Goal: Navigation & Orientation: Find specific page/section

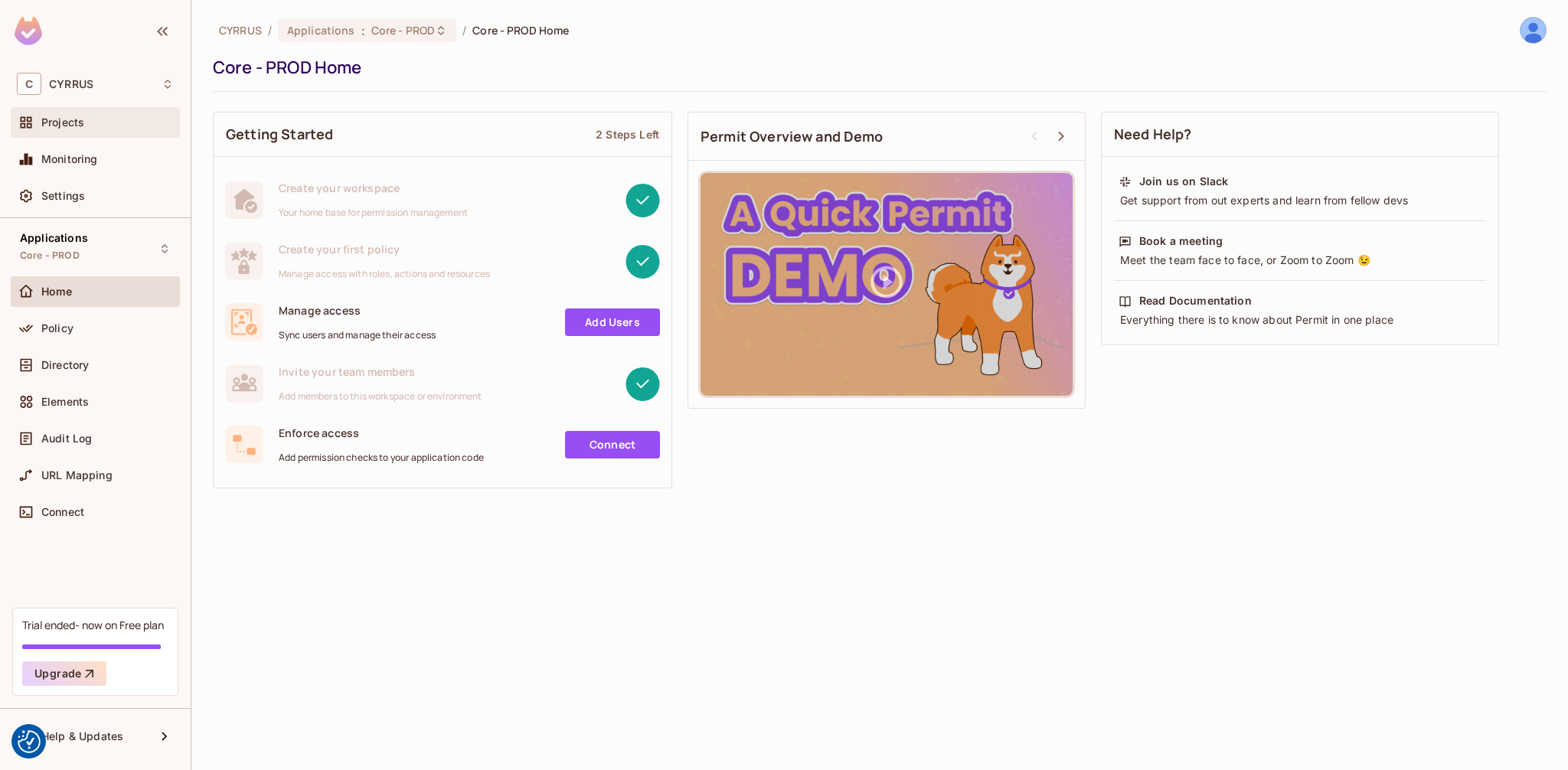
click at [71, 116] on span "Projects" at bounding box center [63, 122] width 43 height 12
